Goal: Task Accomplishment & Management: Manage account settings

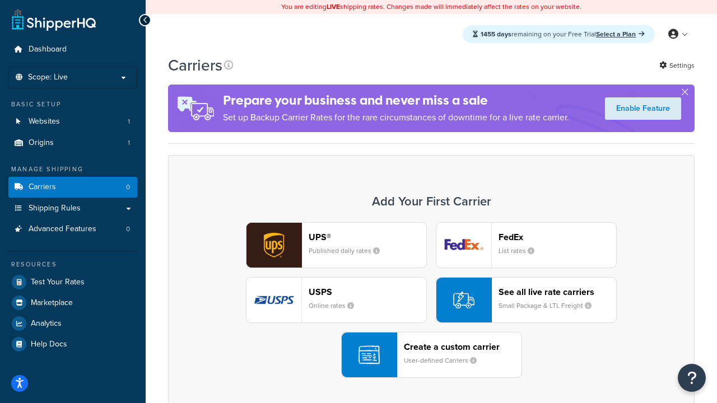
click at [431, 300] on div "UPS® Published daily rates FedEx List rates USPS Online rates See all live rate…" at bounding box center [431, 300] width 503 height 156
click at [557, 237] on header "FedEx" at bounding box center [558, 237] width 118 height 11
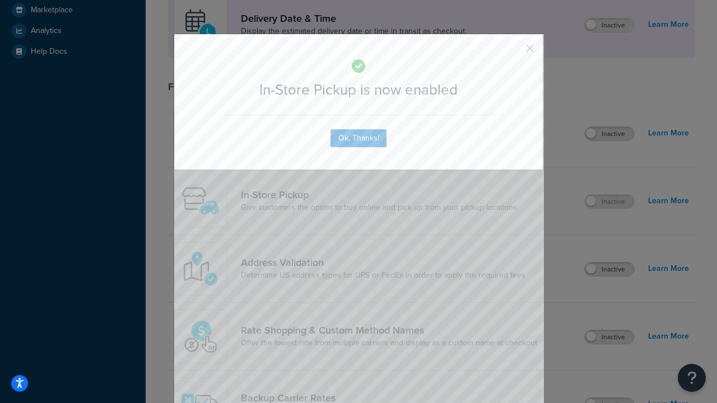
scroll to position [314, 0]
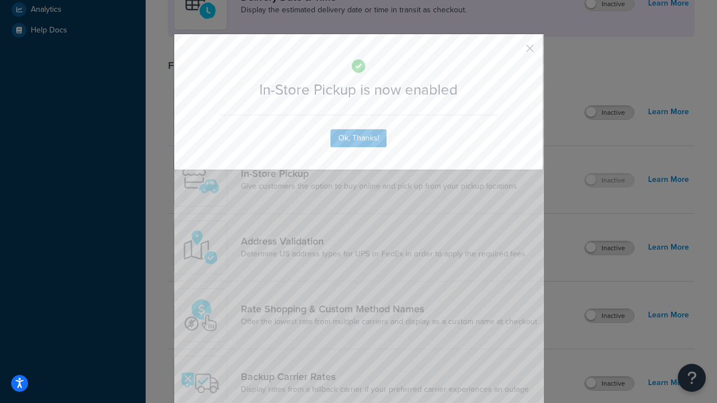
click at [513, 52] on button "button" at bounding box center [513, 52] width 3 height 3
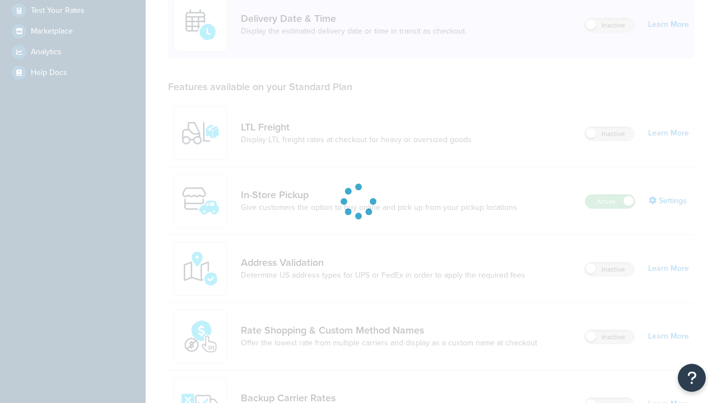
scroll to position [272, 0]
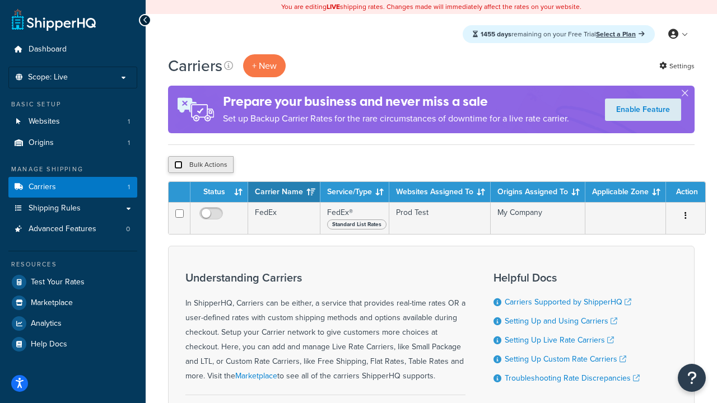
click at [178, 165] on input "checkbox" at bounding box center [178, 165] width 8 height 8
checkbox input "true"
click at [298, 165] on button "Delete" at bounding box center [299, 164] width 39 height 17
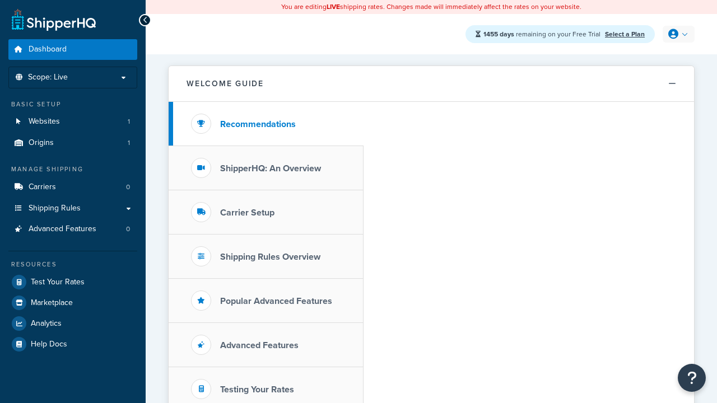
click at [677, 34] on icon at bounding box center [673, 34] width 10 height 10
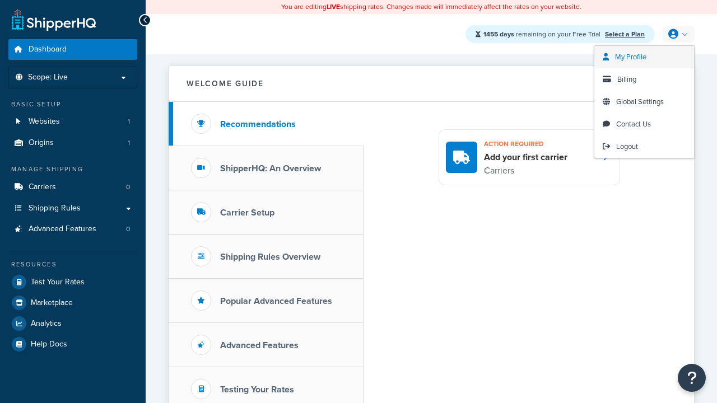
click at [644, 57] on span "My Profile" at bounding box center [630, 57] width 31 height 11
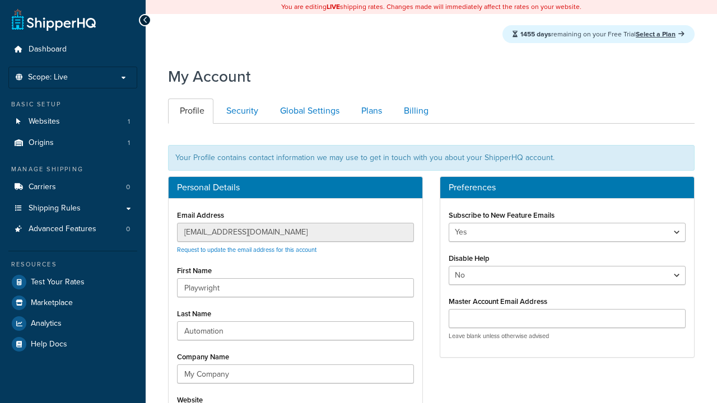
scroll to position [124, 0]
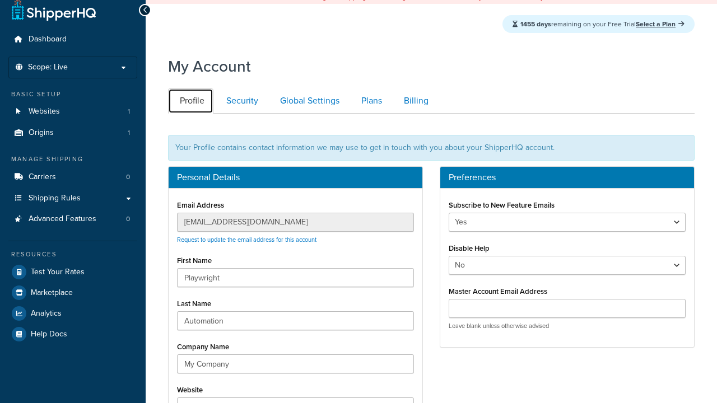
click at [190, 111] on link "Profile" at bounding box center [190, 101] width 45 height 25
